Goal: Transaction & Acquisition: Purchase product/service

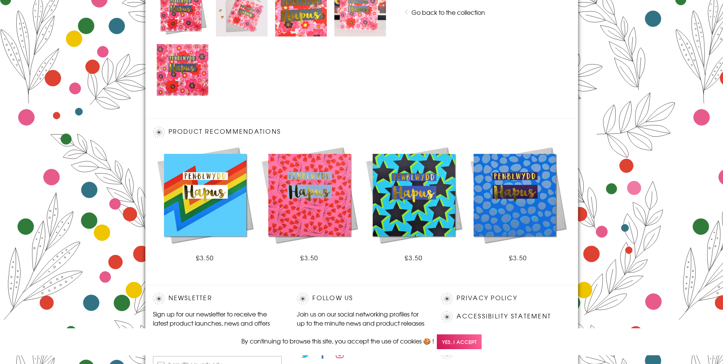
scroll to position [479, 0]
